Goal: Navigation & Orientation: Find specific page/section

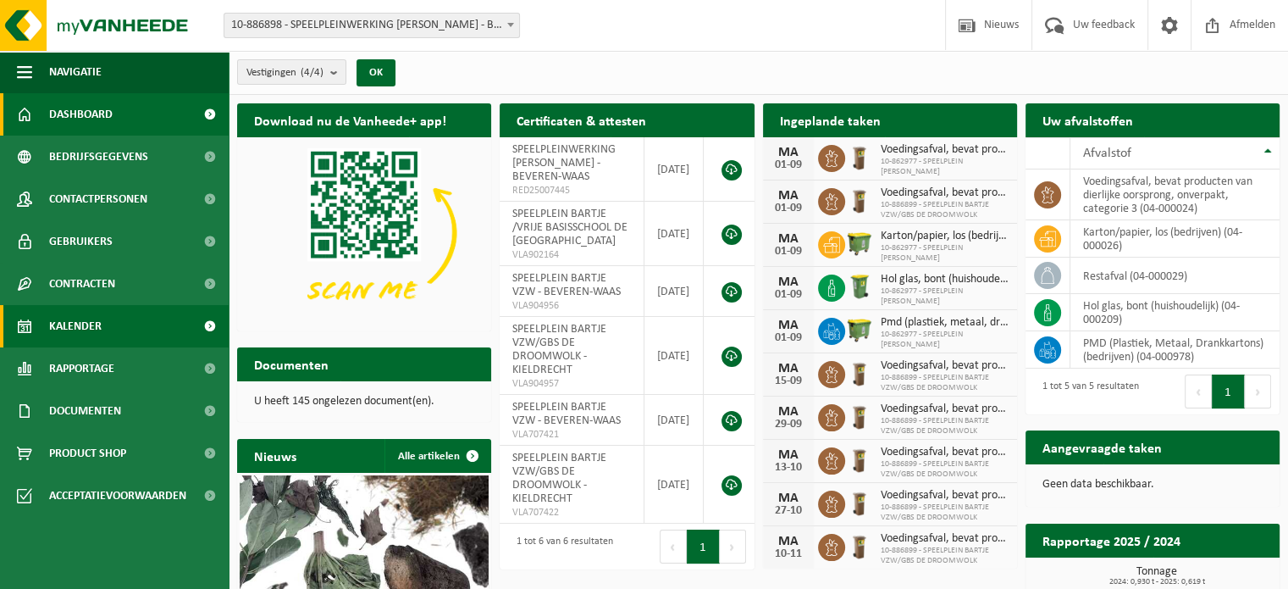
click at [79, 324] on span "Kalender" at bounding box center [75, 326] width 53 height 42
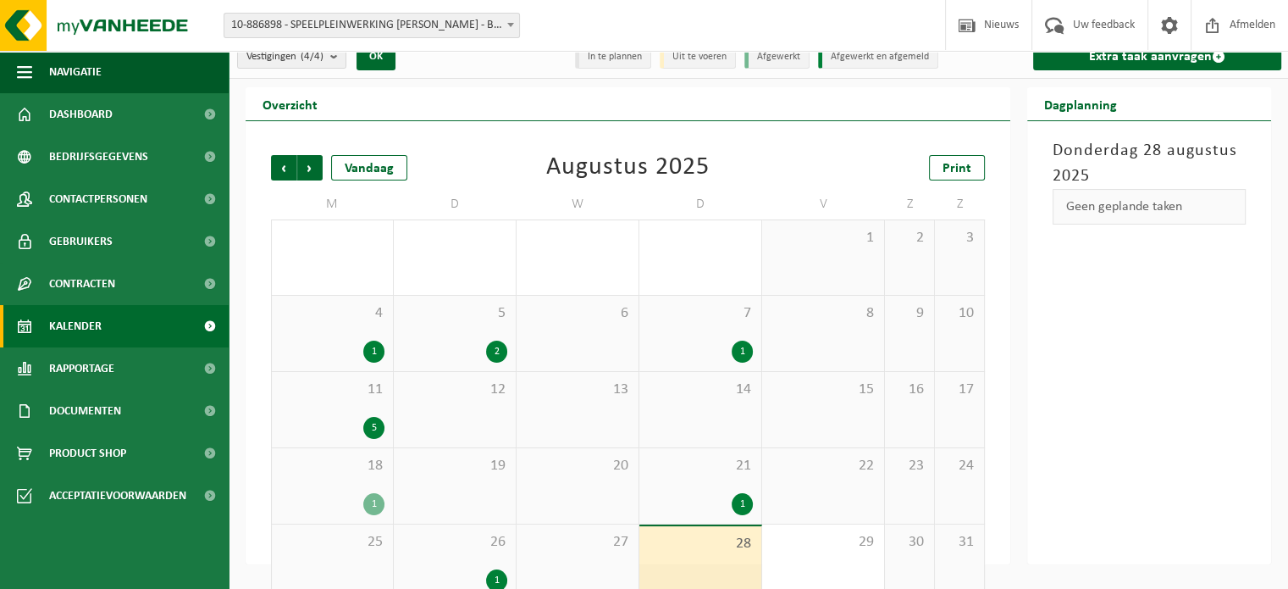
scroll to position [44, 0]
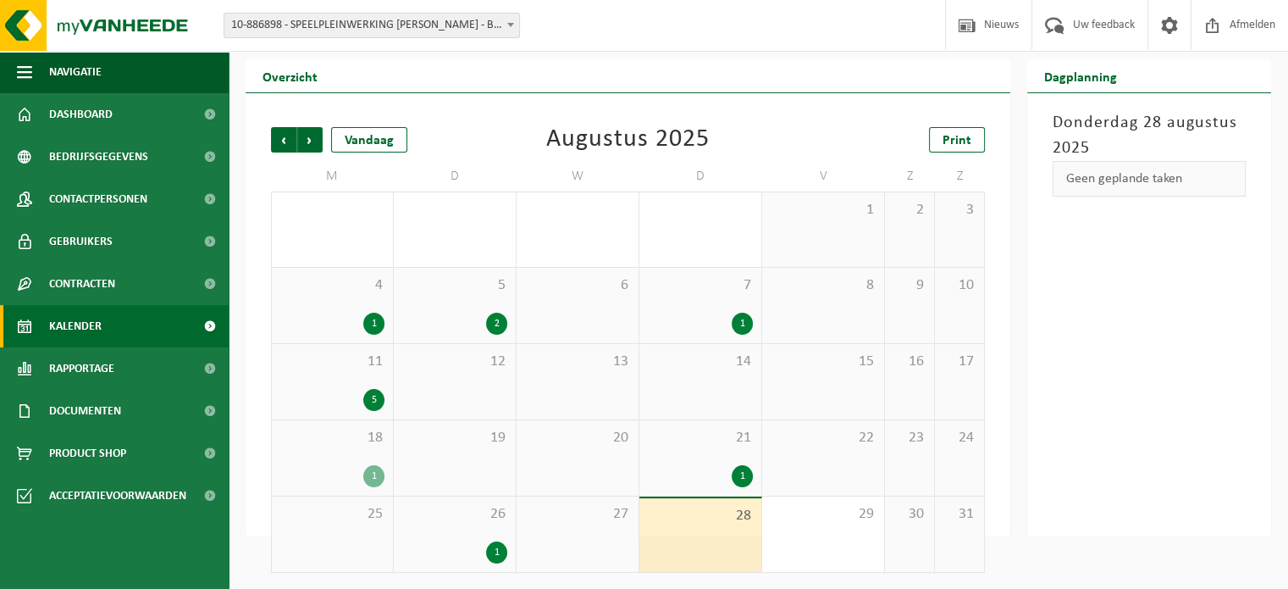
click at [491, 541] on div "1" at bounding box center [454, 552] width 105 height 22
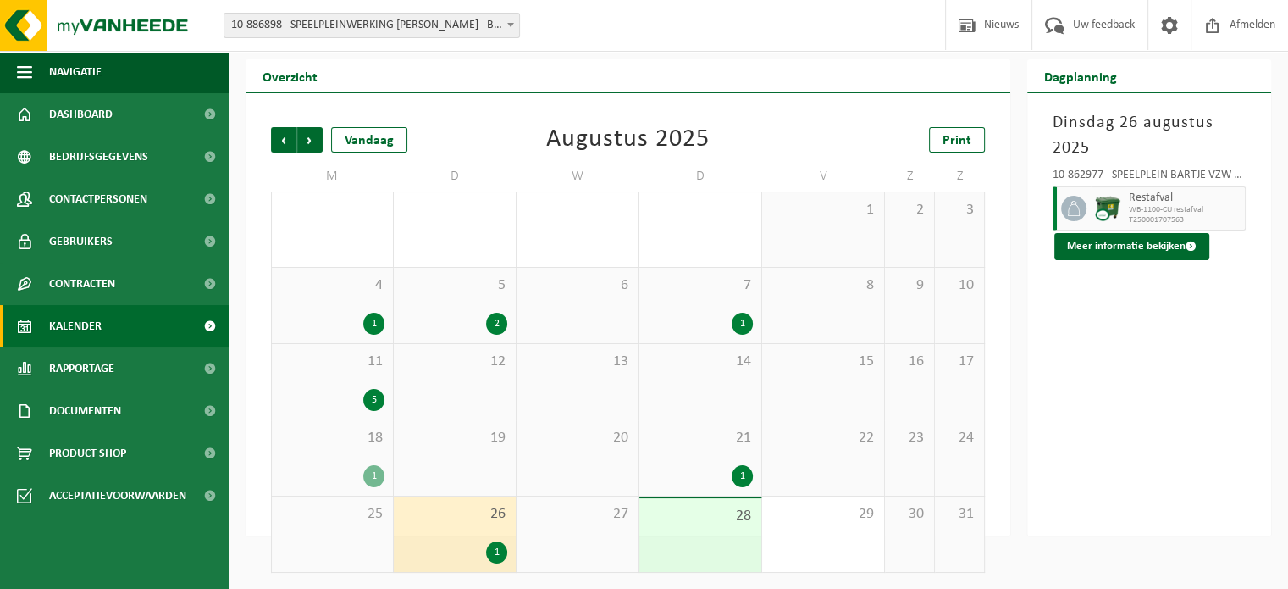
click at [723, 455] on div "21 1" at bounding box center [701, 457] width 122 height 75
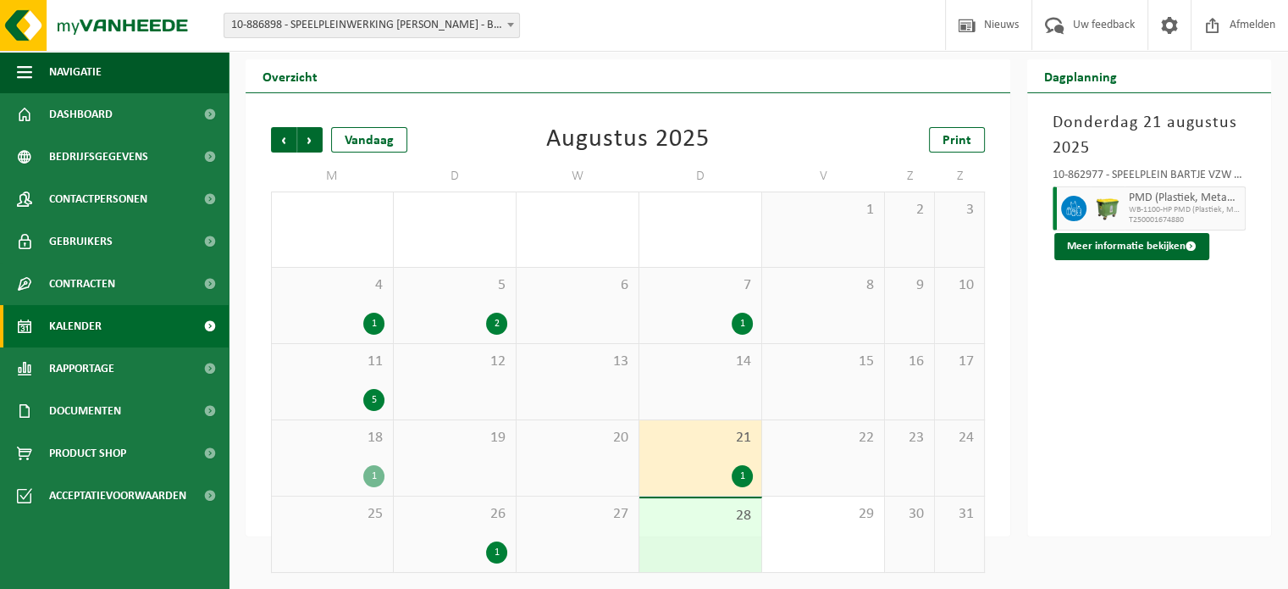
click at [678, 525] on div "28" at bounding box center [701, 535] width 122 height 74
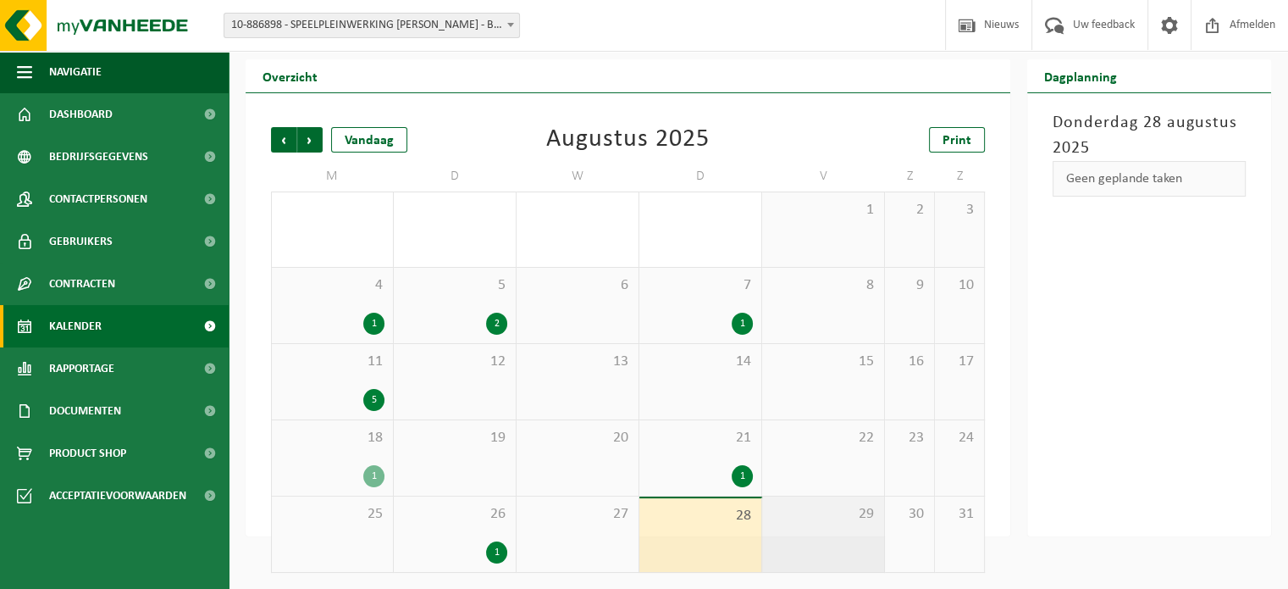
click at [848, 530] on div "29" at bounding box center [823, 533] width 122 height 75
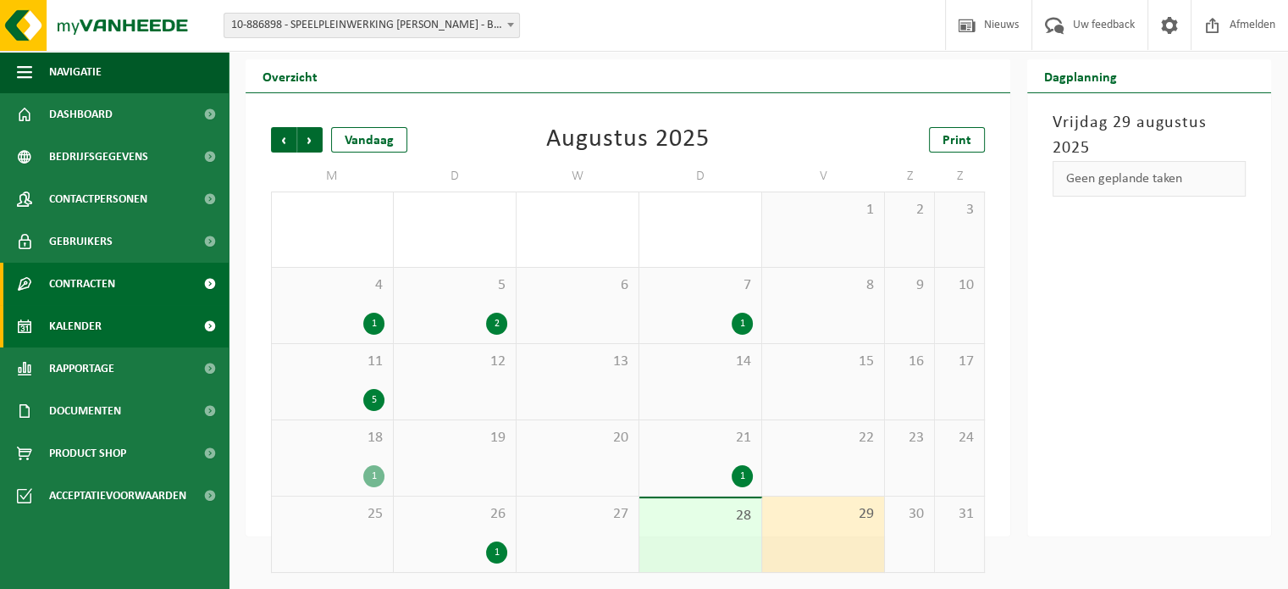
click at [112, 285] on span "Contracten" at bounding box center [82, 284] width 66 height 42
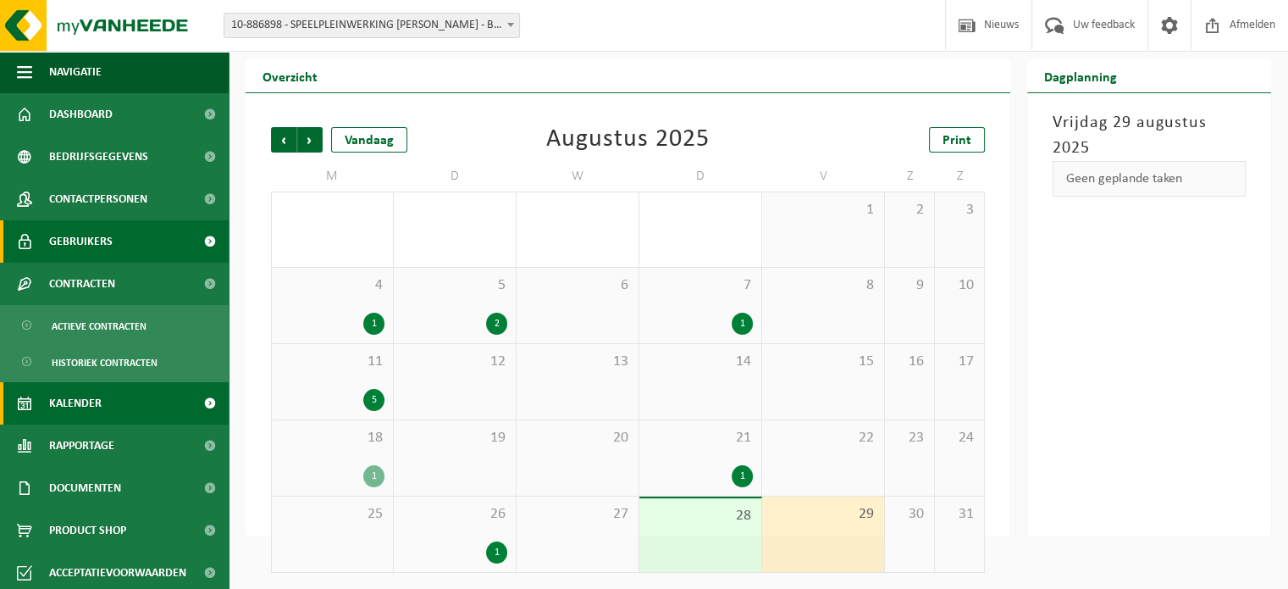
click at [122, 257] on link "Gebruikers" at bounding box center [114, 241] width 229 height 42
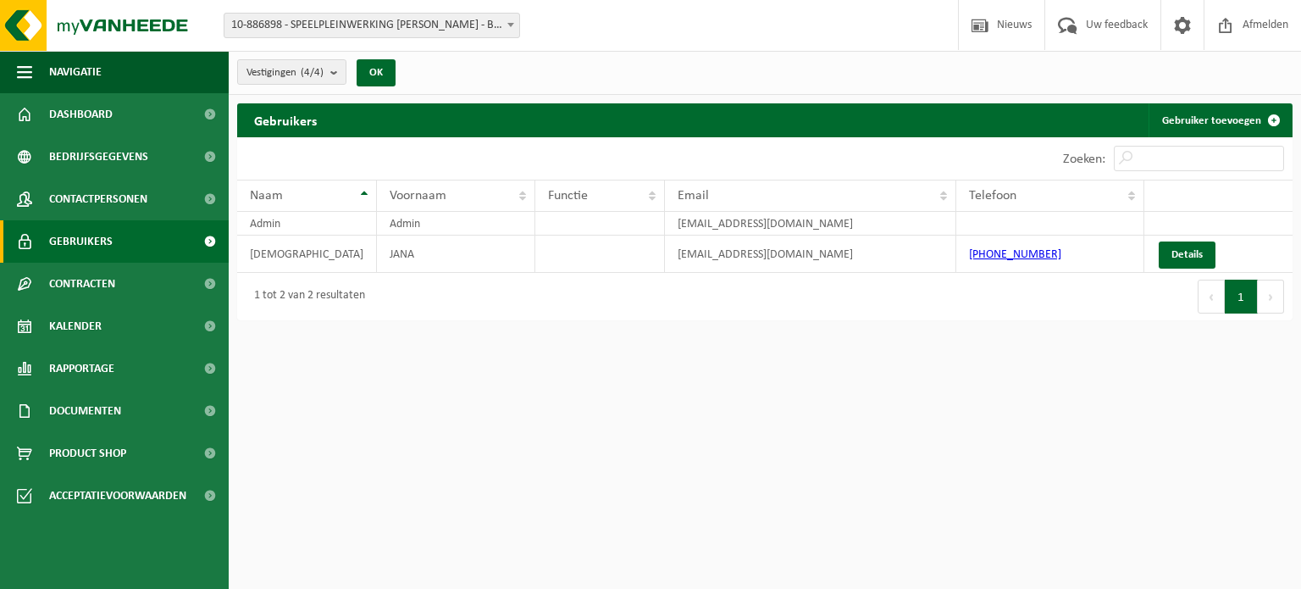
click at [132, 206] on span "Contactpersonen" at bounding box center [98, 199] width 98 height 42
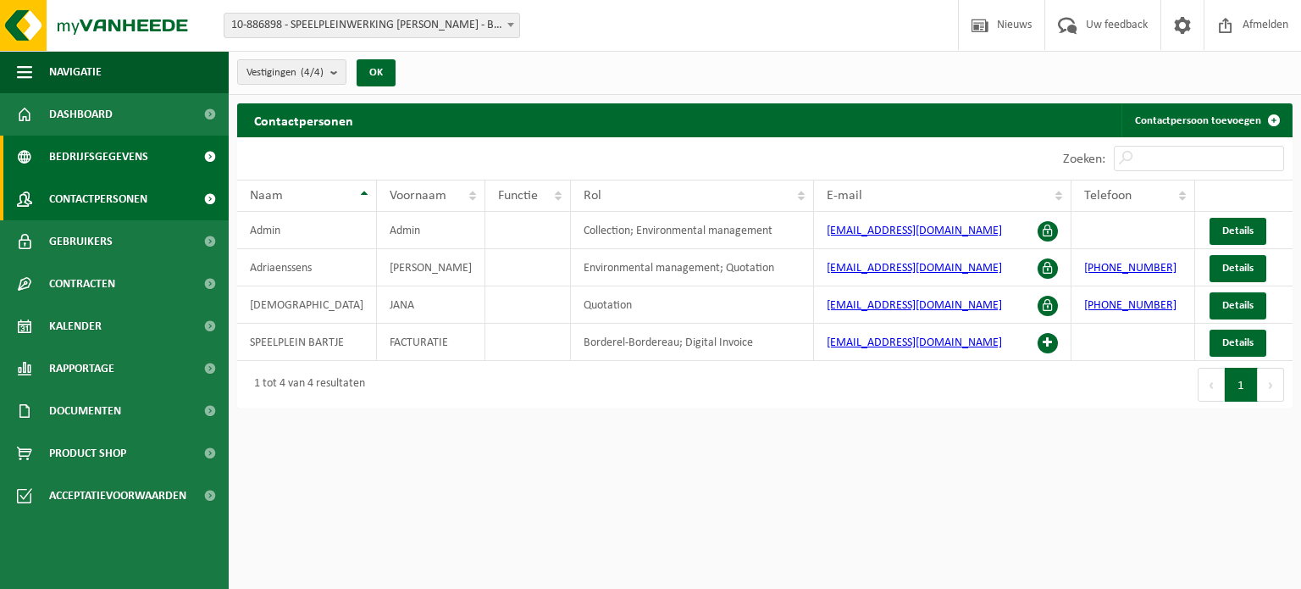
click at [151, 162] on link "Bedrijfsgegevens" at bounding box center [114, 157] width 229 height 42
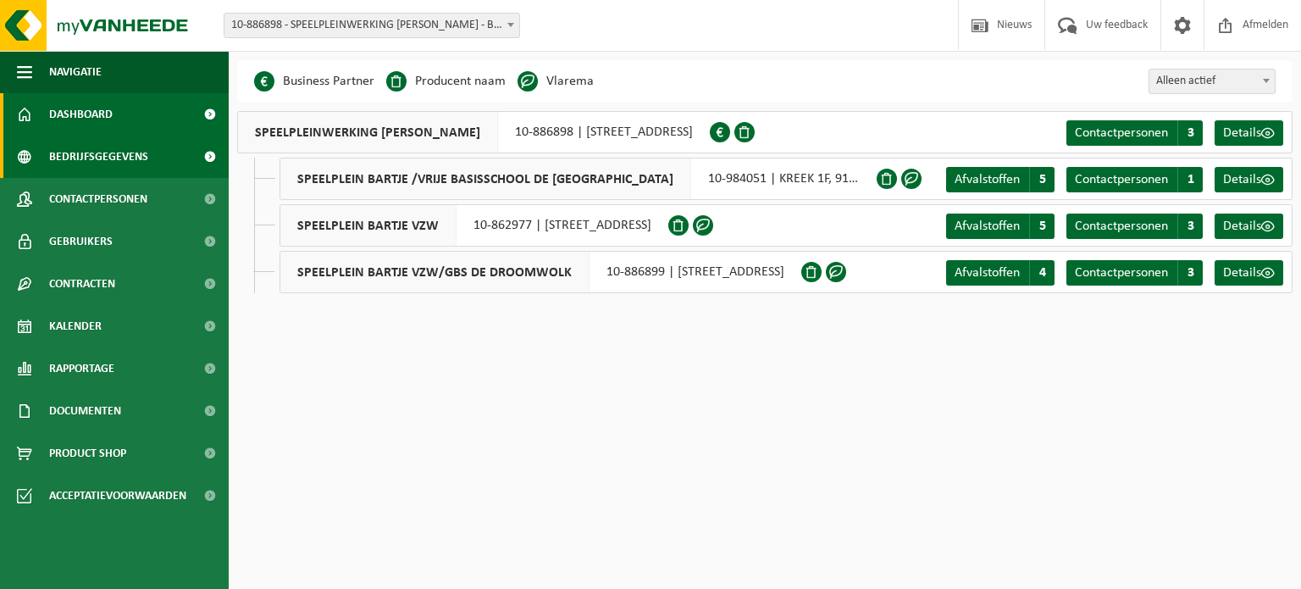
click at [147, 116] on link "Dashboard" at bounding box center [114, 114] width 229 height 42
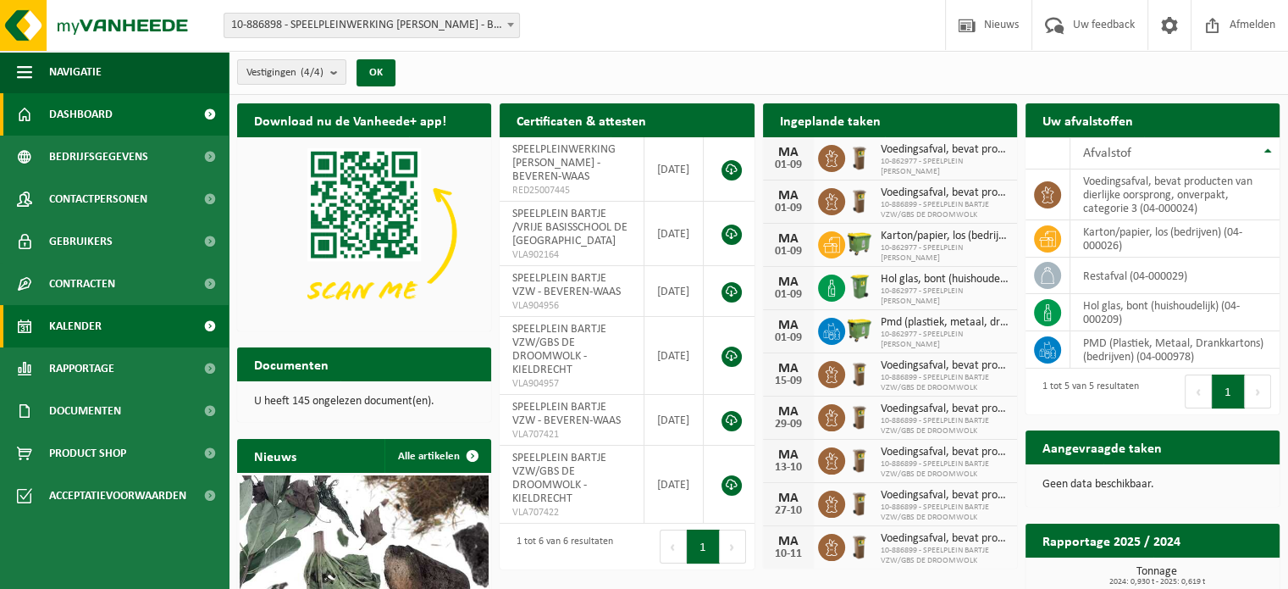
click at [98, 331] on span "Kalender" at bounding box center [75, 326] width 53 height 42
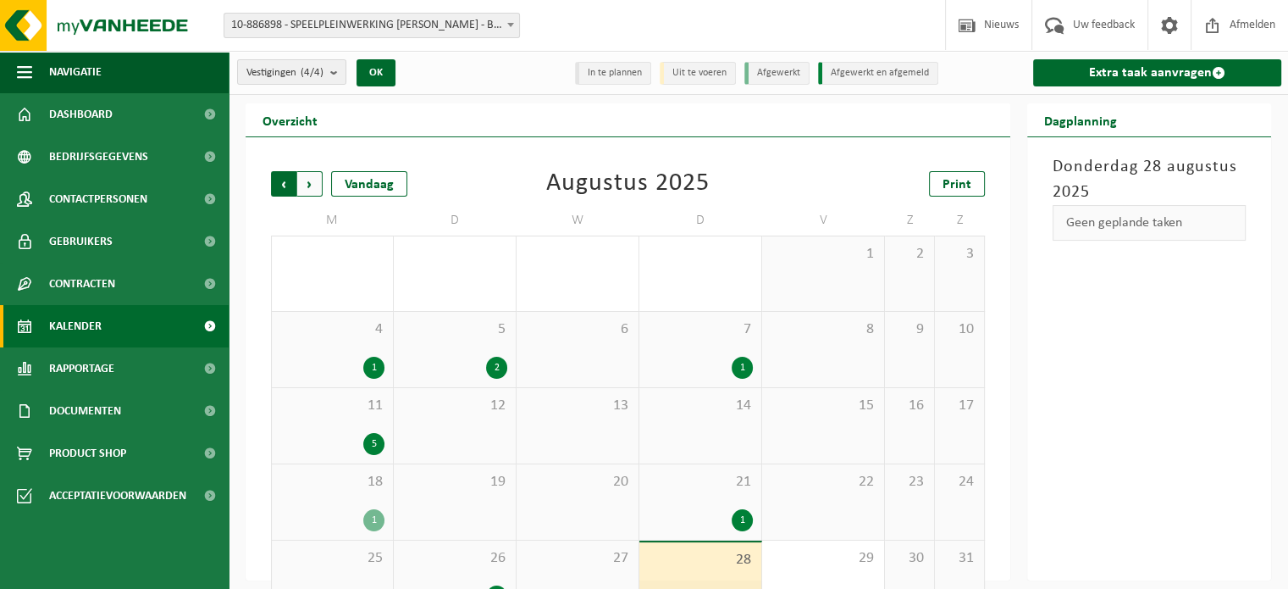
click at [315, 188] on span "Volgende" at bounding box center [309, 183] width 25 height 25
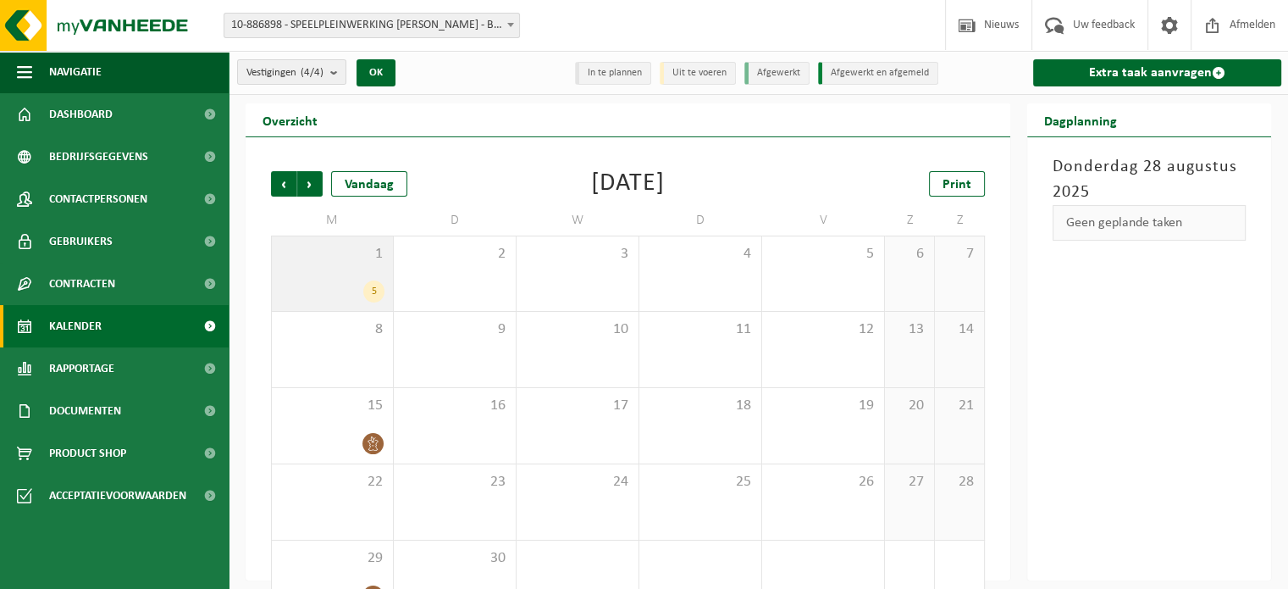
click at [363, 265] on div "1 5" at bounding box center [332, 273] width 121 height 75
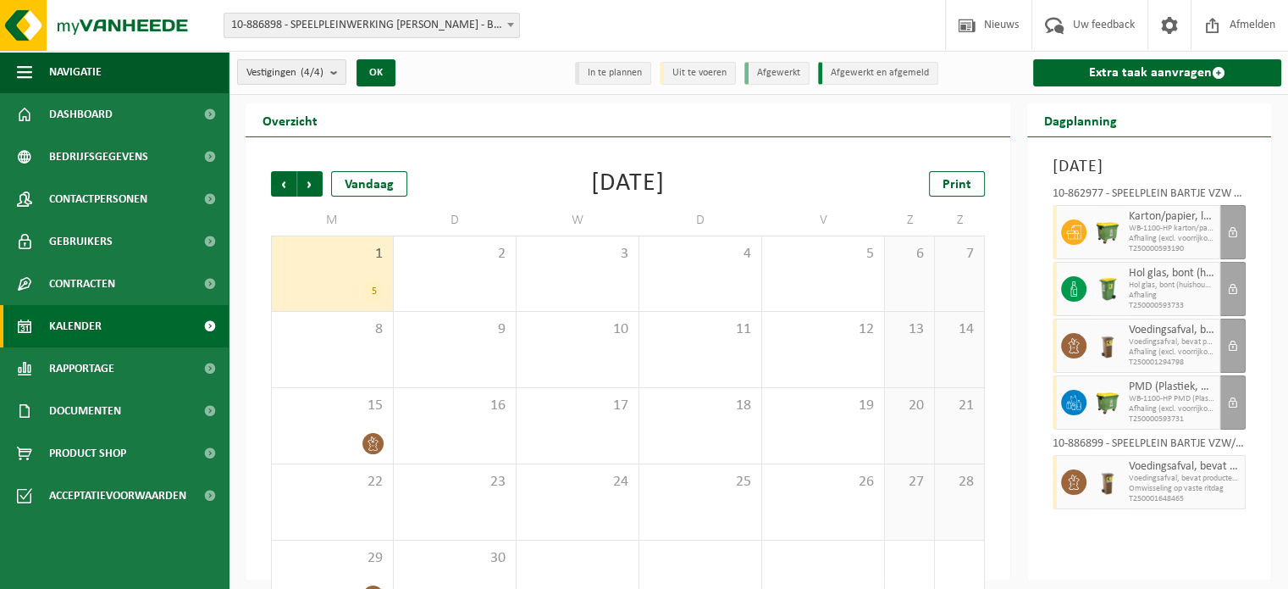
click at [1220, 205] on div "10-862977 - SPEELPLEIN BARTJE VZW - BEVEREN-WAAS" at bounding box center [1149, 196] width 193 height 17
click at [1167, 455] on div "10-886899 - SPEELPLEIN BARTJE VZW/GBS DE DROOMWOLK - KIELDRECHT" at bounding box center [1149, 446] width 193 height 17
